Goal: Task Accomplishment & Management: Complete application form

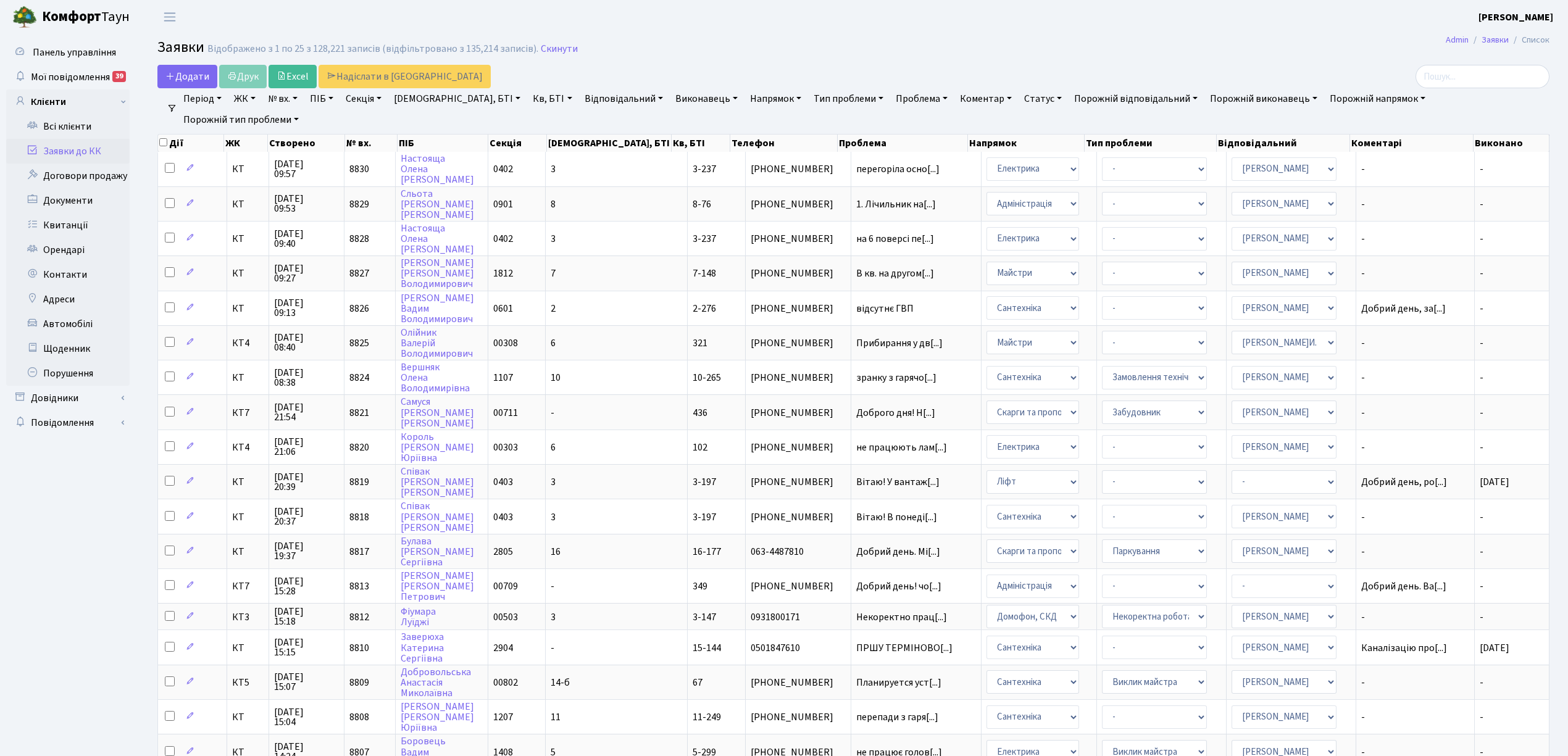
select select "25"
click at [182, 74] on span "Додати" at bounding box center [187, 76] width 44 height 14
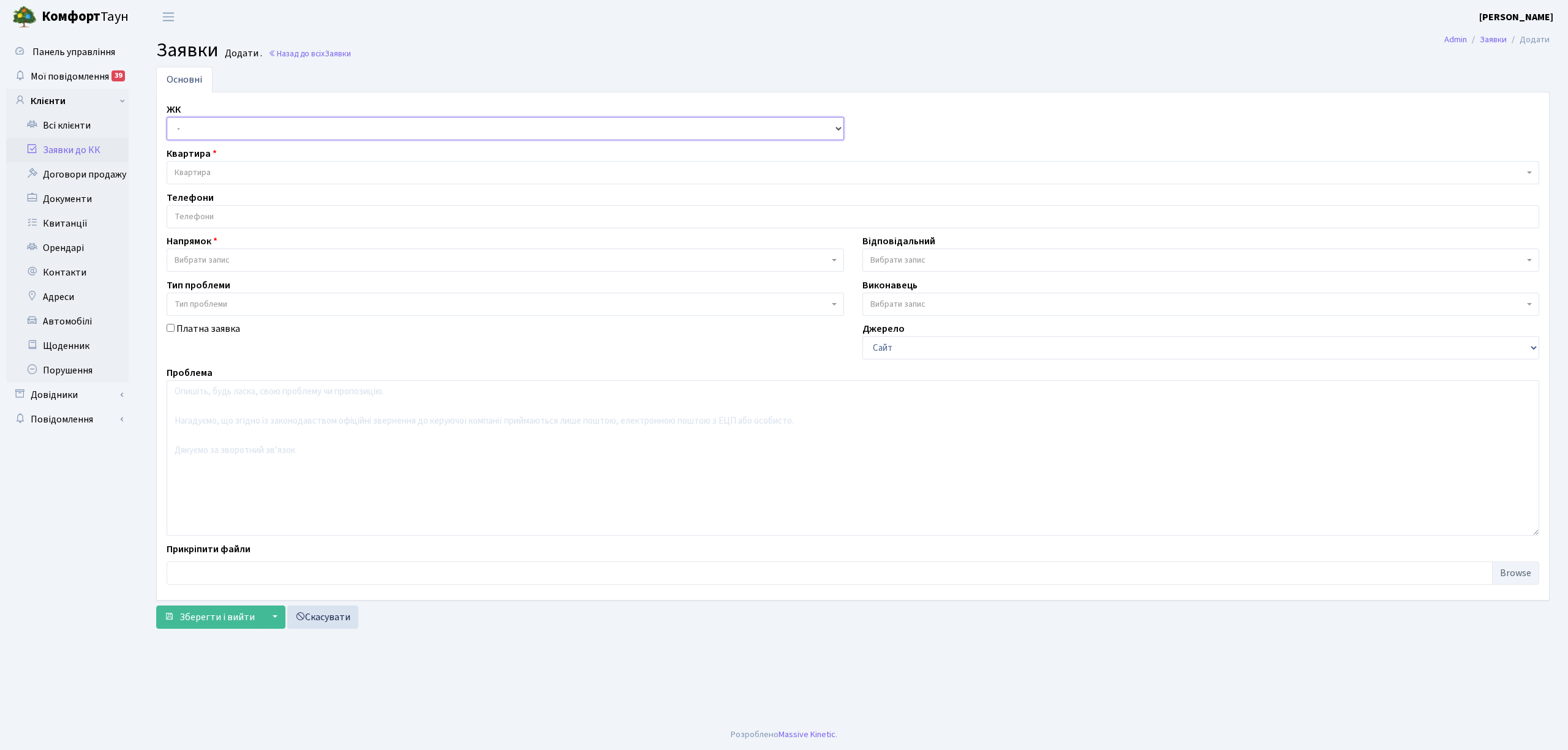
drag, startPoint x: 0, startPoint y: 0, endPoint x: 204, endPoint y: 133, distance: 243.5
click at [204, 121] on select "- КТ, вул. Регенераторна, 4 КТ2, просп. Соборності, 17 КТ3, вул. Березнева, 16 …" at bounding box center [504, 128] width 677 height 23
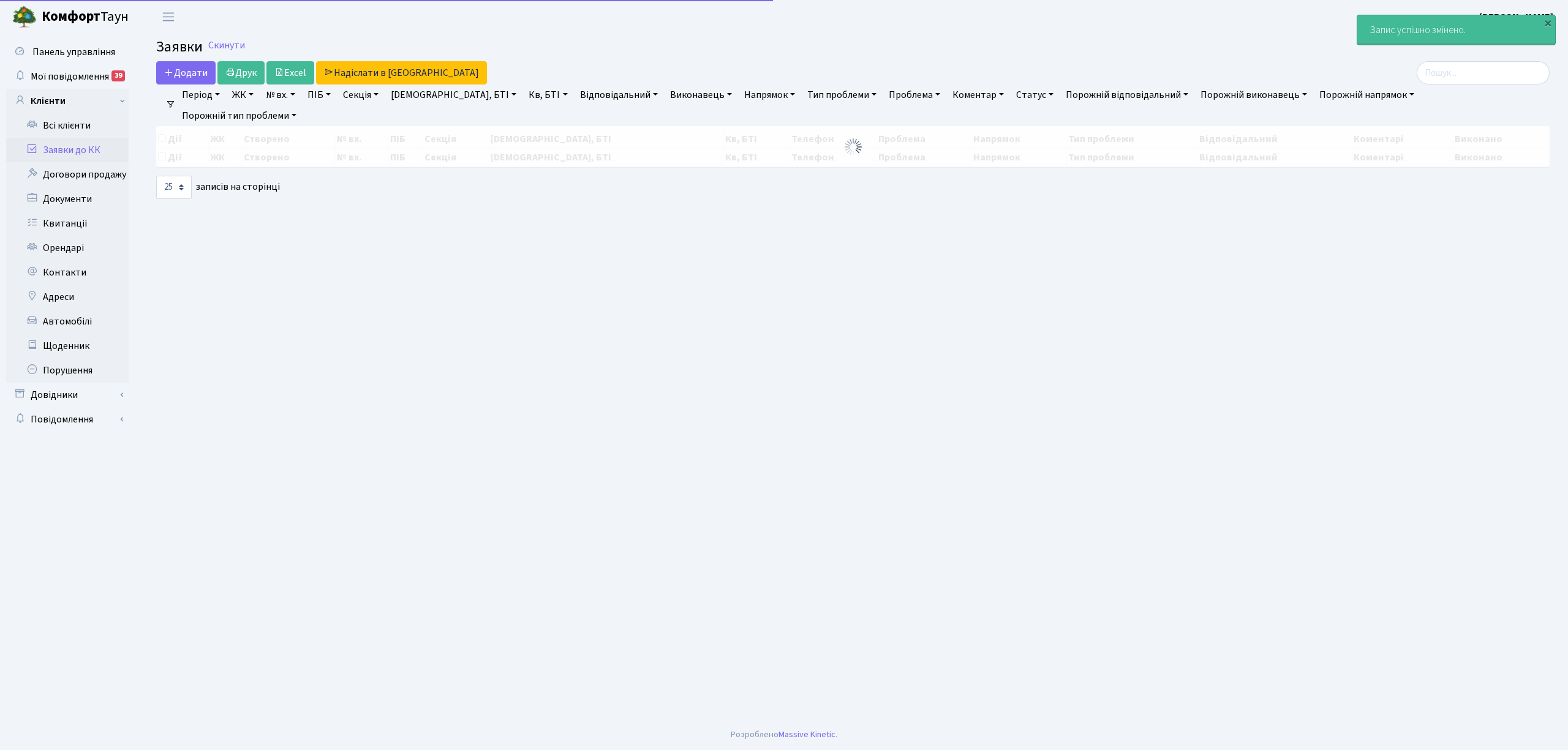
select select "25"
